Goal: Information Seeking & Learning: Learn about a topic

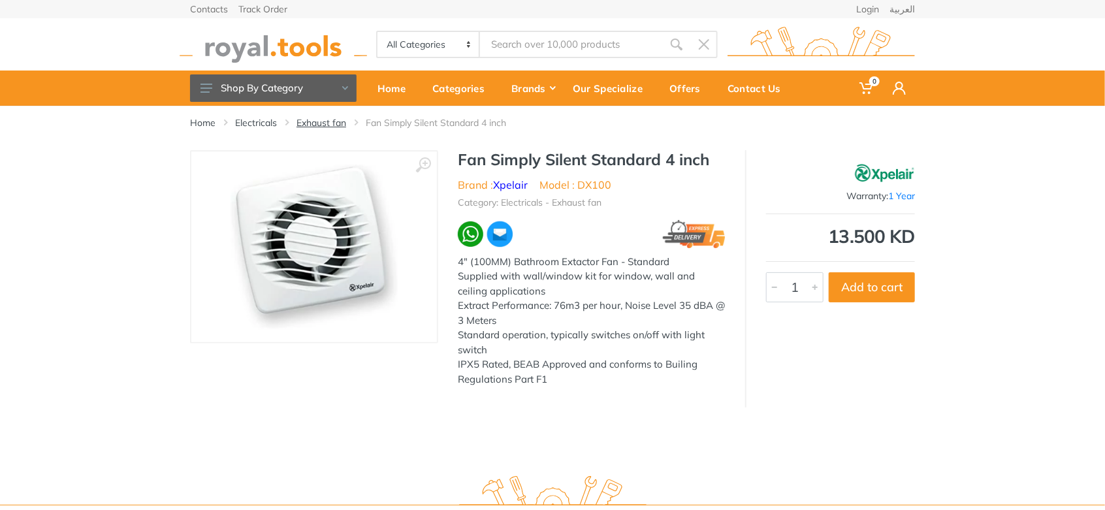
click at [336, 127] on link "Exhaust fan" at bounding box center [321, 122] width 50 height 13
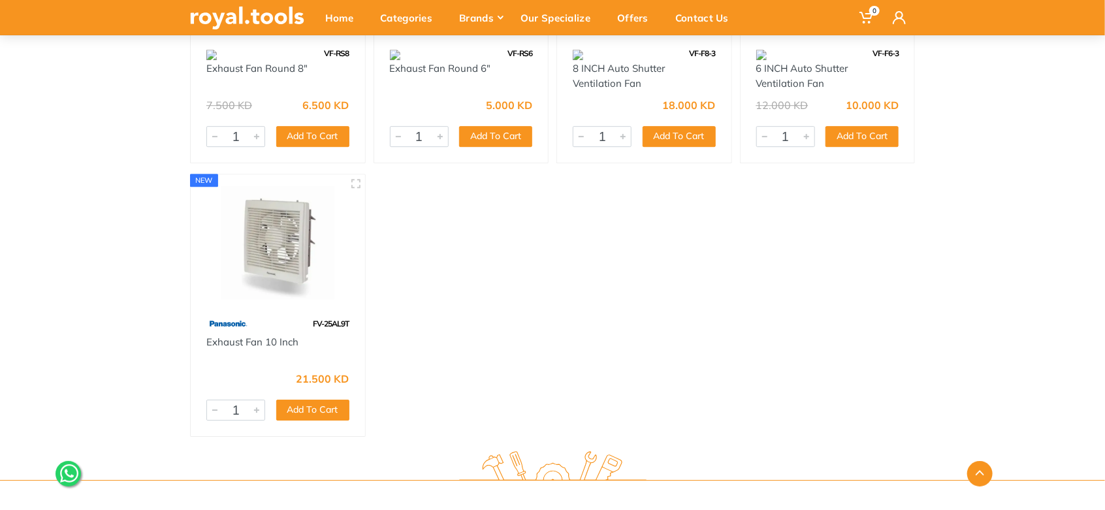
scroll to position [1959, 0]
